Goal: Task Accomplishment & Management: Manage account settings

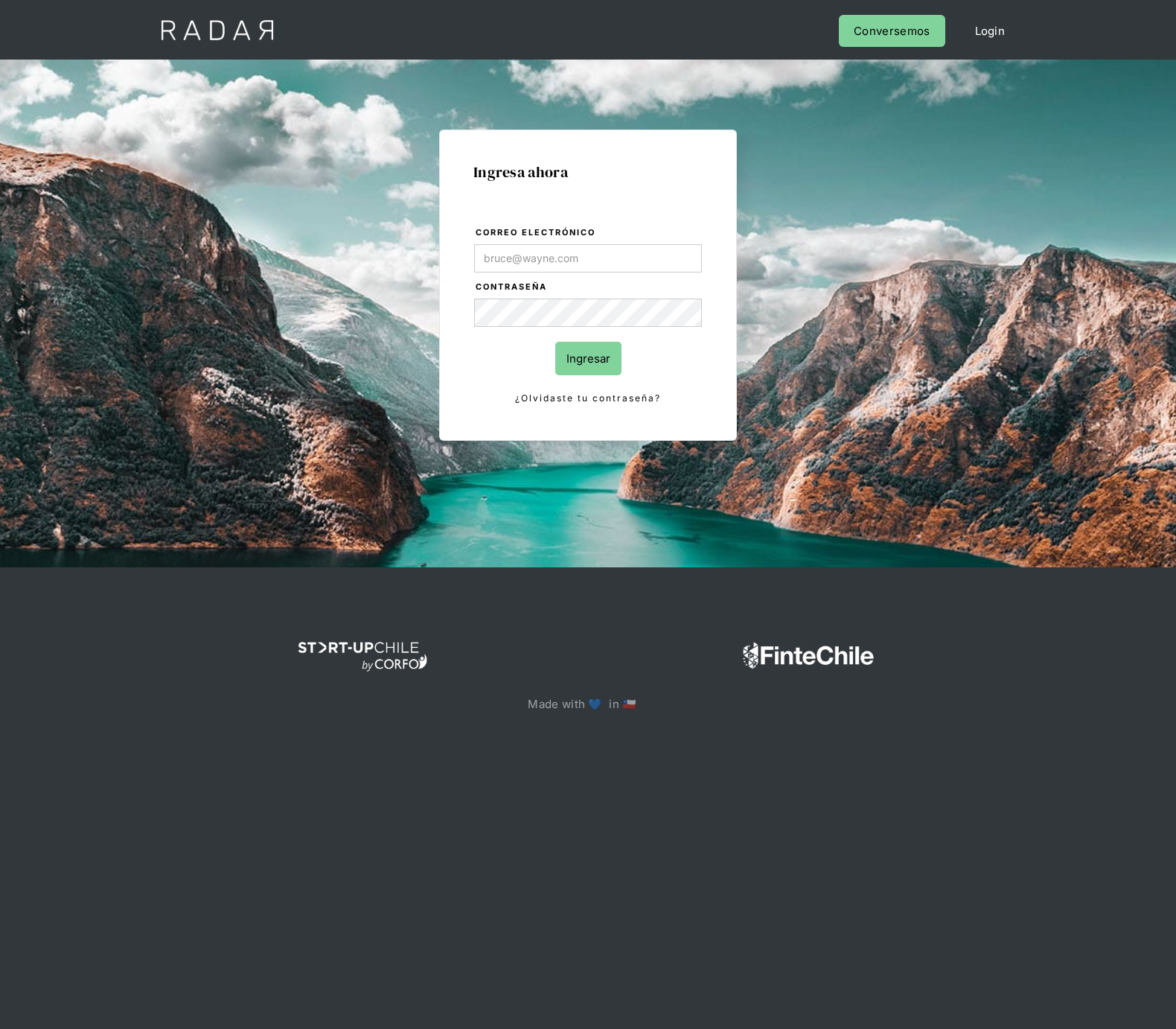
click at [939, 172] on div "Ingresa ahora Correo electrónico Contraseña Ingresar ¿Olvidaste tu contraseña? …" at bounding box center [588, 313] width 1176 height 508
click at [598, 260] on input "Correo electrónico" at bounding box center [588, 258] width 227 height 28
type input "[PERSON_NAME][EMAIL_ADDRESS][DOMAIN_NAME]"
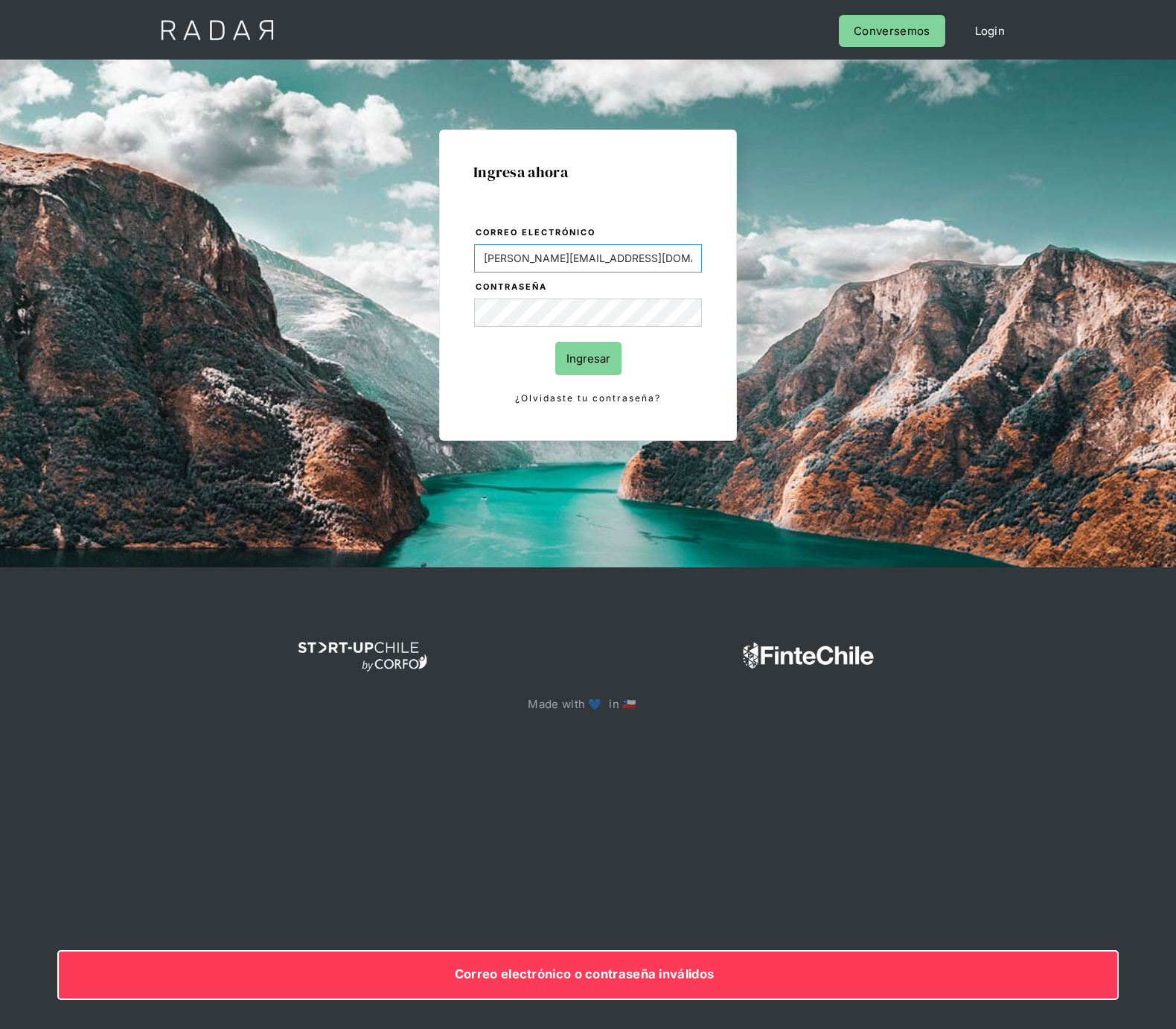
click at [590, 262] on input "[PERSON_NAME][EMAIL_ADDRESS][DOMAIN_NAME]" at bounding box center [588, 258] width 227 height 28
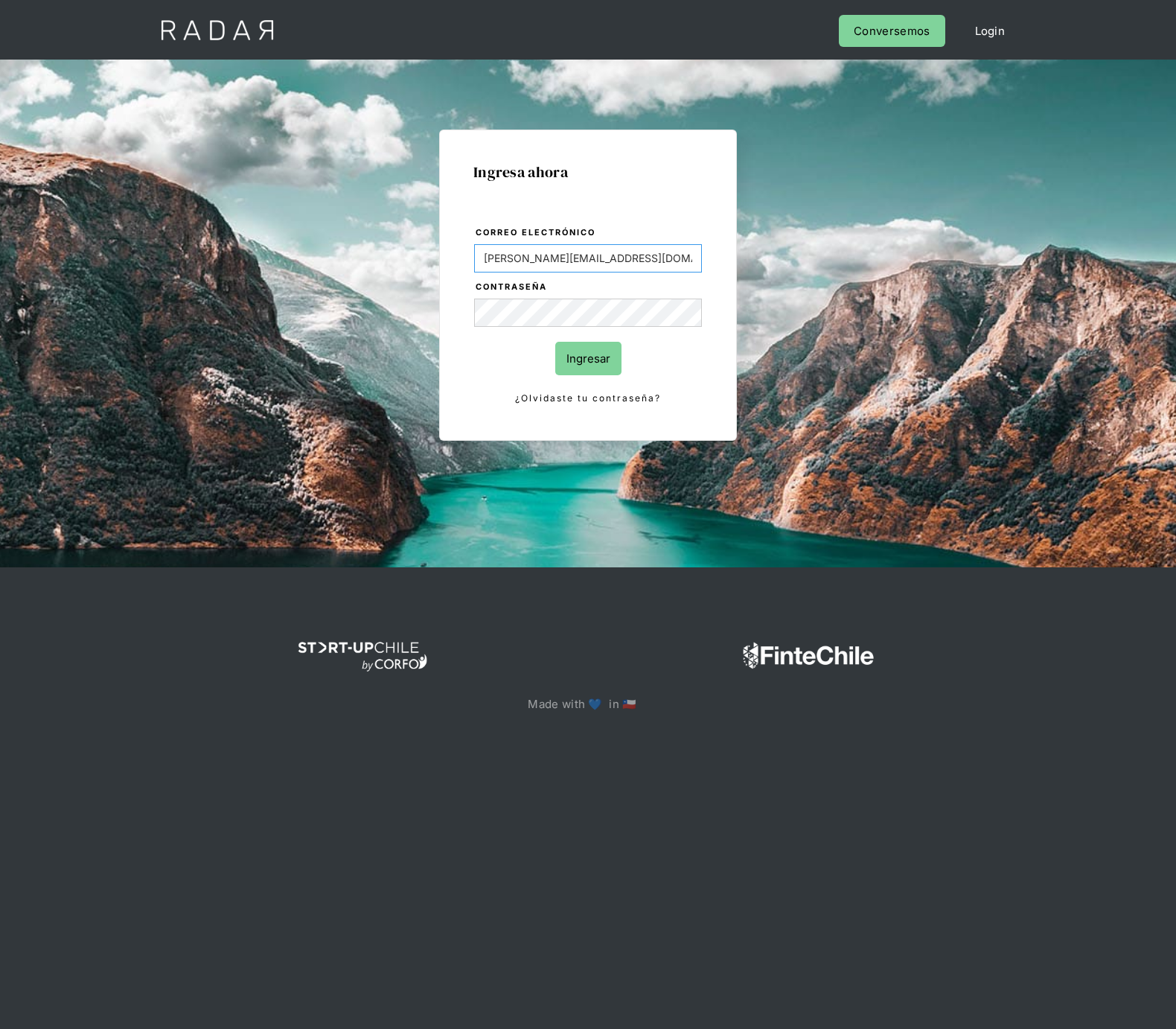
click at [643, 249] on input "[PERSON_NAME][EMAIL_ADDRESS][DOMAIN_NAME]" at bounding box center [588, 258] width 227 height 28
type input "[PERSON_NAME][EMAIL_ADDRESS][DOMAIN_NAME]"
